Goal: Use online tool/utility: Use online tool/utility

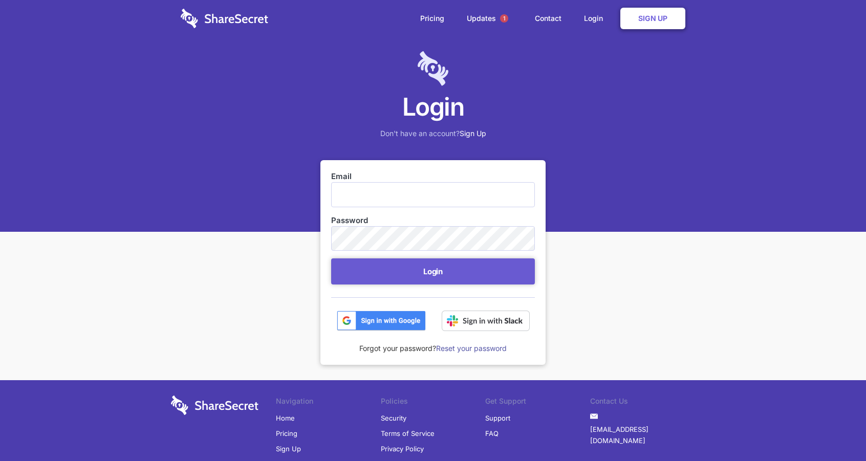
type input "security@hammercreative.com"
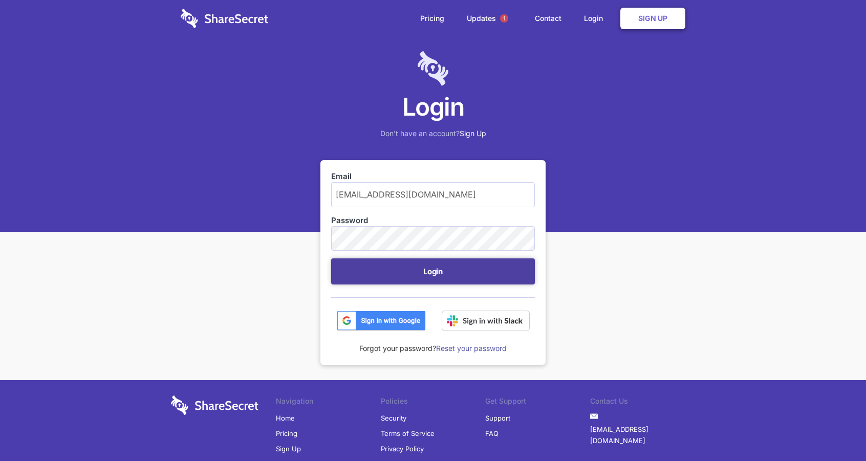
click at [381, 278] on button "Login" at bounding box center [433, 271] width 204 height 26
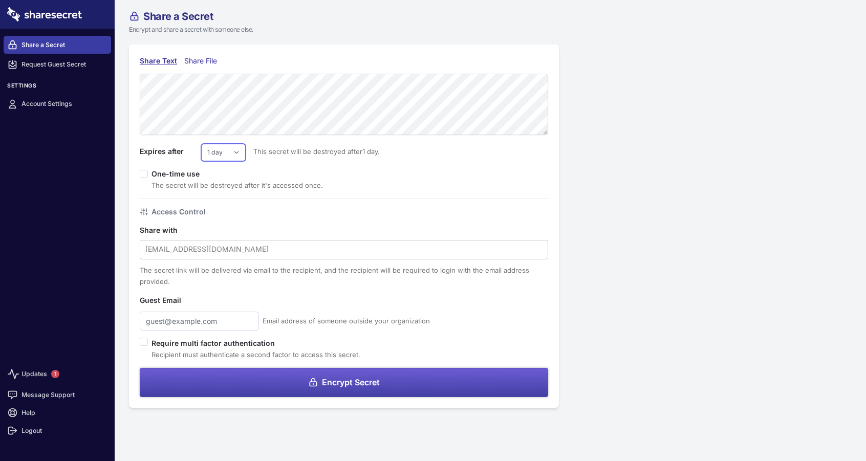
click at [237, 152] on select "1 day 2 days 3 days 4 days 5 days 6 days 7 days" at bounding box center [223, 152] width 45 height 17
select select "4"
click at [201, 144] on select "1 day 2 days 3 days 4 days 5 days 6 days 7 days" at bounding box center [223, 152] width 45 height 17
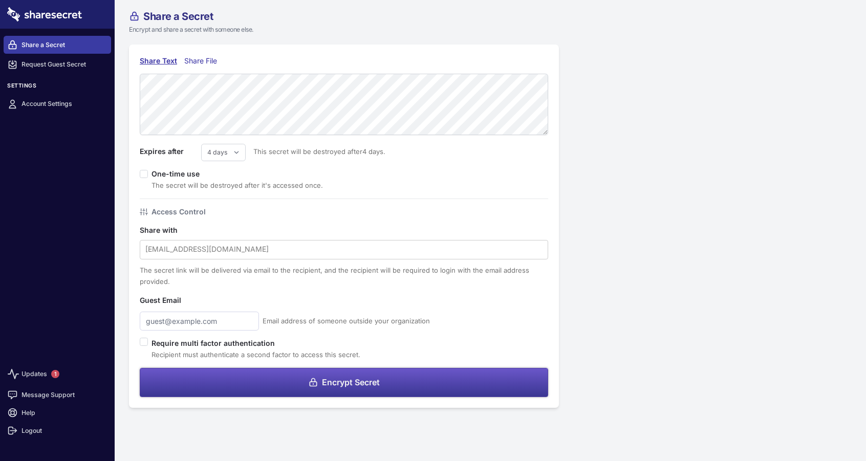
click at [274, 379] on button "Encrypt Secret" at bounding box center [344, 382] width 408 height 29
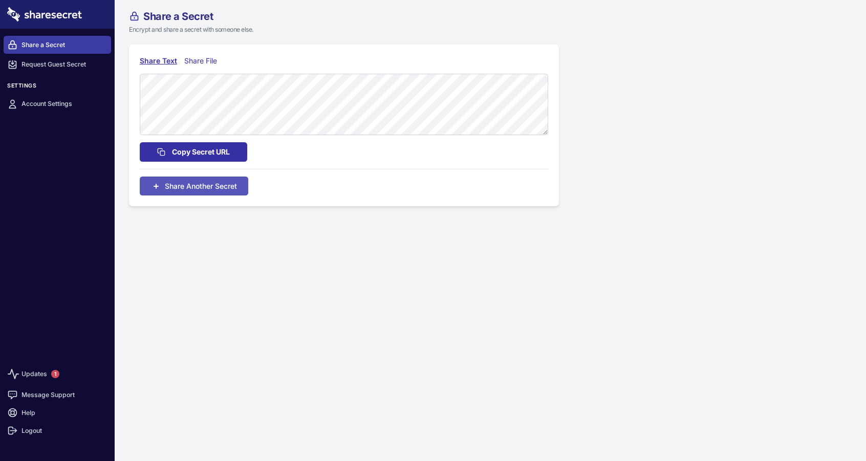
click at [215, 147] on span "Copy Secret URL" at bounding box center [201, 151] width 58 height 11
